Goal: Task Accomplishment & Management: Manage account settings

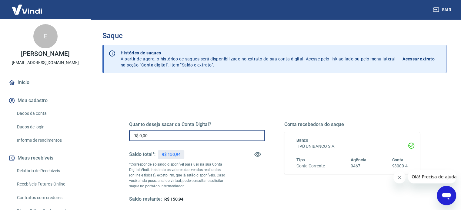
click at [192, 133] on input "R$ 0,00" at bounding box center [197, 135] width 136 height 11
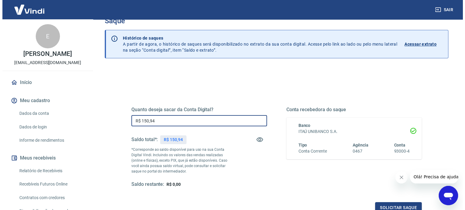
scroll to position [61, 0]
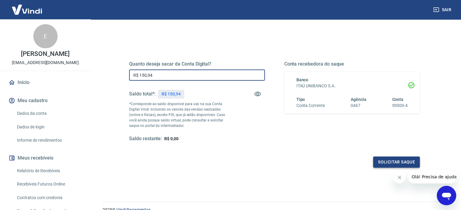
type input "R$ 150,94"
click at [380, 159] on button "Solicitar saque" at bounding box center [396, 162] width 47 height 11
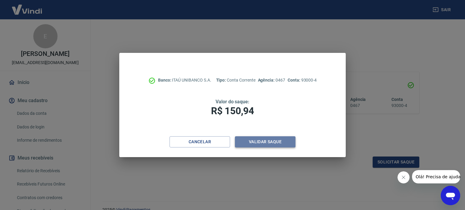
click at [266, 141] on button "Validar saque" at bounding box center [265, 142] width 61 height 11
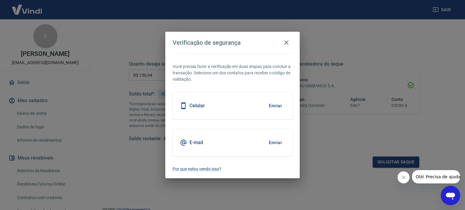
click at [267, 109] on button "Enviar" at bounding box center [276, 106] width 20 height 13
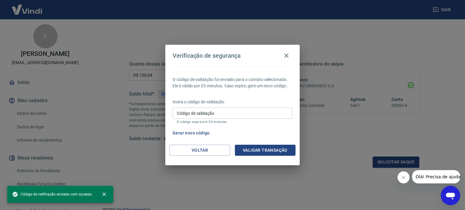
click at [274, 109] on input "Código de validação" at bounding box center [233, 113] width 120 height 11
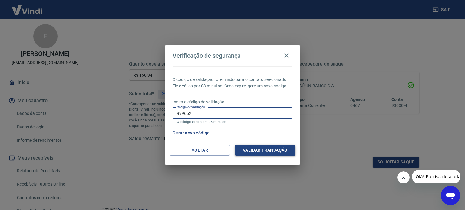
type input "999652"
click at [269, 148] on button "Validar transação" at bounding box center [265, 150] width 61 height 11
